Goal: Task Accomplishment & Management: Use online tool/utility

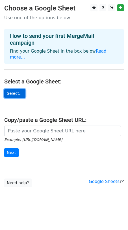
click at [16, 89] on link "Select..." at bounding box center [14, 93] width 21 height 9
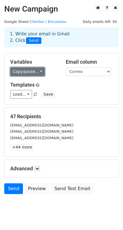
click at [37, 71] on link "Copy/paste..." at bounding box center [27, 71] width 35 height 9
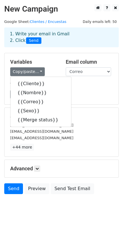
click at [46, 64] on h5 "Variables" at bounding box center [33, 62] width 47 height 6
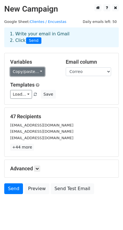
click at [38, 71] on link "Copy/paste..." at bounding box center [27, 71] width 35 height 9
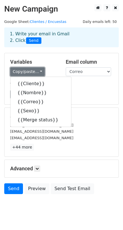
click at [38, 71] on link "Copy/paste..." at bounding box center [27, 71] width 35 height 9
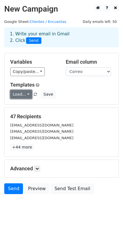
click at [26, 94] on link "Load..." at bounding box center [21, 94] width 22 height 9
click at [42, 107] on link "Client Survay" at bounding box center [32, 107] width 45 height 9
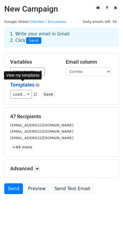
click at [23, 85] on link "Templates" at bounding box center [22, 85] width 24 height 6
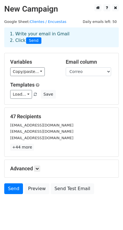
click at [83, 92] on div "Load... Client Survay Save" at bounding box center [61, 94] width 111 height 9
click at [14, 189] on link "Send" at bounding box center [13, 189] width 19 height 11
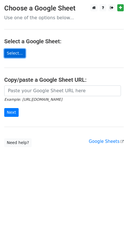
click at [16, 52] on link "Select..." at bounding box center [14, 53] width 21 height 9
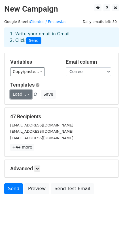
click at [27, 96] on link "Load..." at bounding box center [21, 94] width 22 height 9
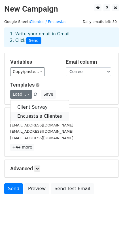
click at [42, 117] on link "Encuesta a Clientes" at bounding box center [39, 116] width 58 height 9
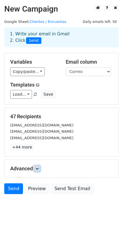
click at [37, 168] on icon at bounding box center [36, 168] width 3 height 3
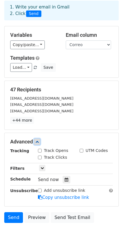
scroll to position [28, 0]
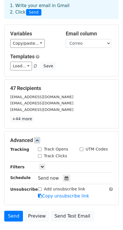
click at [40, 149] on input "Track Opens" at bounding box center [40, 150] width 4 height 4
checkbox input "true"
click at [40, 154] on input "Track Clicks" at bounding box center [40, 156] width 4 height 4
checkbox input "true"
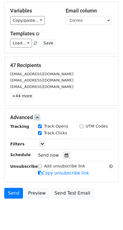
scroll to position [52, 0]
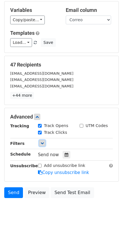
click at [41, 145] on link at bounding box center [42, 143] width 6 height 6
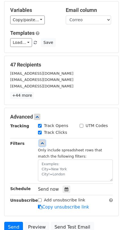
click at [40, 145] on link at bounding box center [42, 143] width 6 height 6
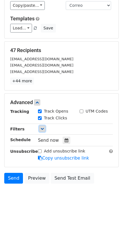
scroll to position [68, 0]
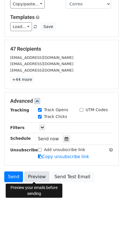
click at [38, 176] on link "Preview" at bounding box center [36, 177] width 25 height 11
click at [28, 177] on link "Preview" at bounding box center [36, 177] width 25 height 11
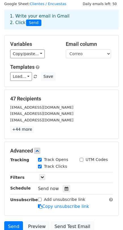
scroll to position [0, 0]
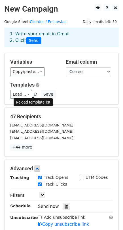
click at [34, 95] on span at bounding box center [35, 95] width 3 height 4
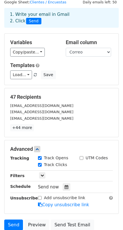
scroll to position [20, 0]
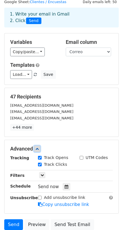
click at [37, 148] on icon at bounding box center [36, 148] width 3 height 3
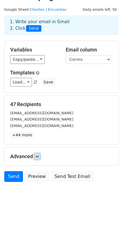
scroll to position [0, 0]
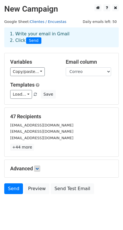
click at [45, 22] on link "Clientes / Encuestas" at bounding box center [48, 22] width 37 height 4
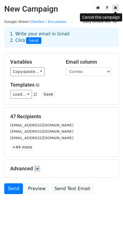
click at [118, 7] on link at bounding box center [115, 7] width 7 height 7
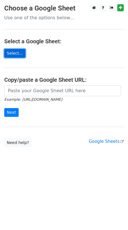
click at [17, 54] on link "Select..." at bounding box center [14, 53] width 21 height 9
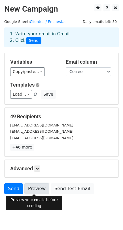
click at [32, 189] on link "Preview" at bounding box center [36, 189] width 25 height 11
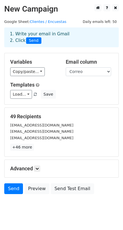
click at [89, 133] on div "[EMAIL_ADDRESS][DOMAIN_NAME]" at bounding box center [61, 131] width 111 height 7
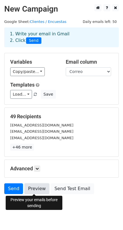
click at [33, 191] on link "Preview" at bounding box center [36, 189] width 25 height 11
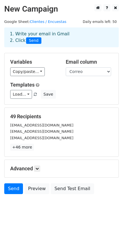
click at [88, 209] on body "New Campaign Daily emails left: 50 Google Sheet: Clientes / Encuestas 1. Write …" at bounding box center [61, 112] width 123 height 216
